Goal: Task Accomplishment & Management: Manage account settings

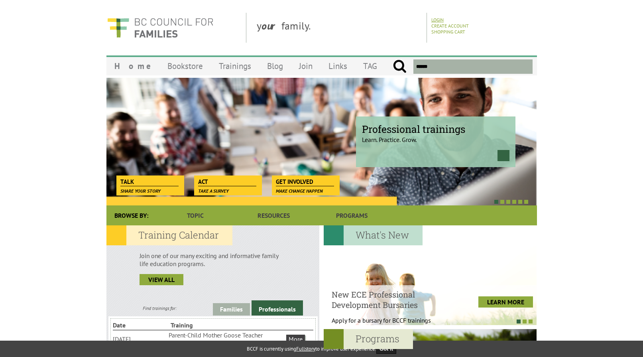
click at [438, 19] on link "Login" at bounding box center [437, 20] width 12 height 6
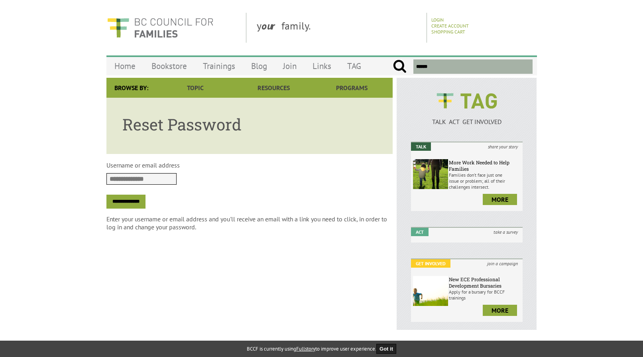
type input "**********"
click at [143, 203] on input "**********" at bounding box center [125, 201] width 39 height 14
